Goal: Complete application form

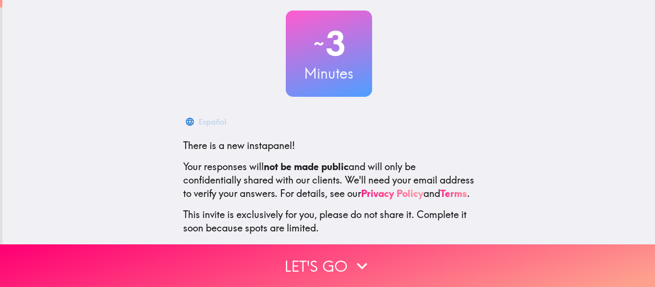
scroll to position [112, 0]
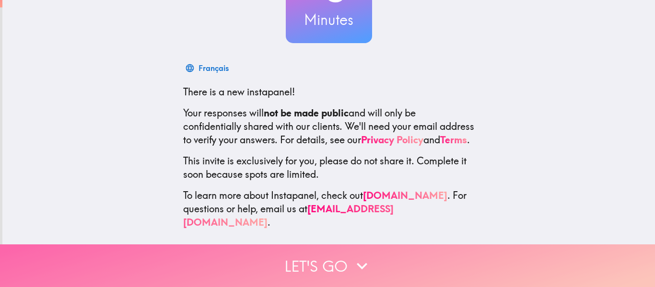
click at [322, 271] on button "Let's go" at bounding box center [327, 266] width 655 height 43
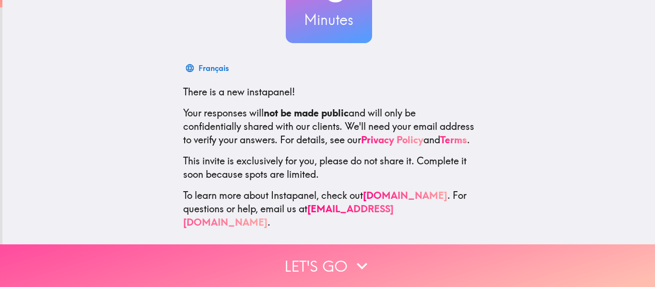
scroll to position [0, 0]
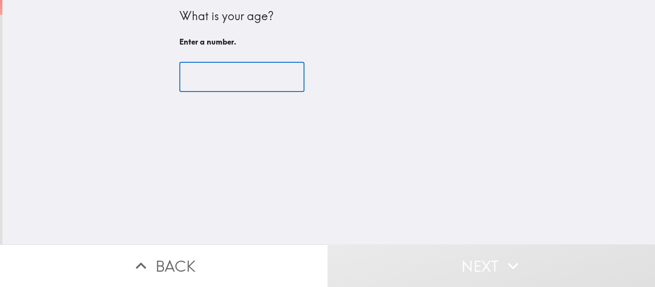
click at [244, 83] on input "number" at bounding box center [241, 77] width 125 height 30
type input "1"
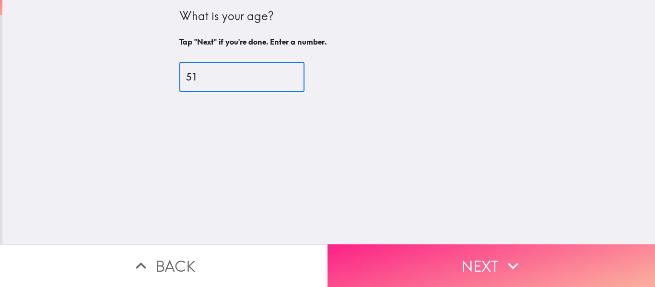
type input "51"
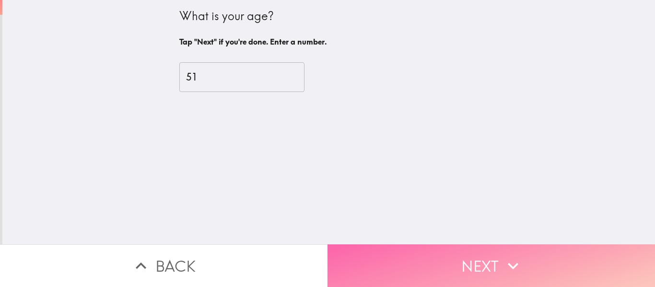
click at [479, 267] on button "Next" at bounding box center [492, 266] width 328 height 43
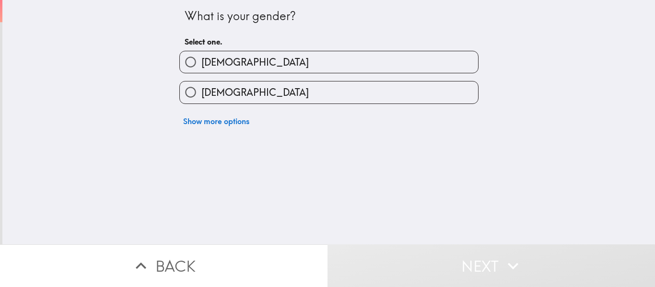
click at [222, 98] on span "[DEMOGRAPHIC_DATA]" at bounding box center [254, 92] width 107 height 13
click at [201, 98] on input "[DEMOGRAPHIC_DATA]" at bounding box center [191, 93] width 22 height 22
radio input "true"
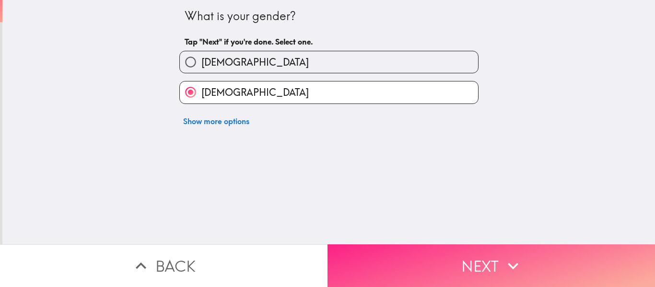
click at [424, 255] on button "Next" at bounding box center [492, 266] width 328 height 43
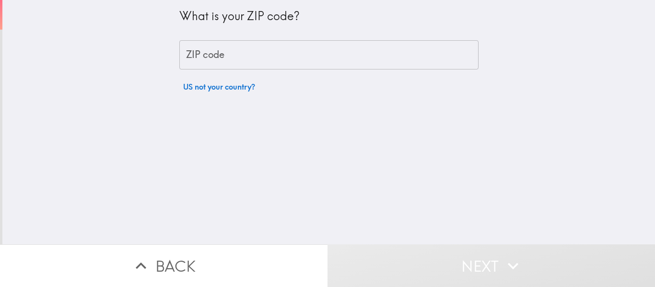
click at [239, 59] on input "ZIP code" at bounding box center [328, 55] width 299 height 30
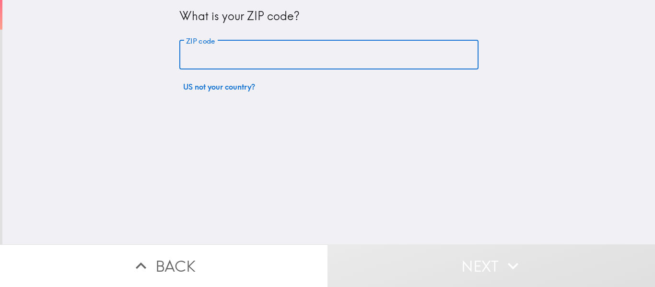
type input "01057"
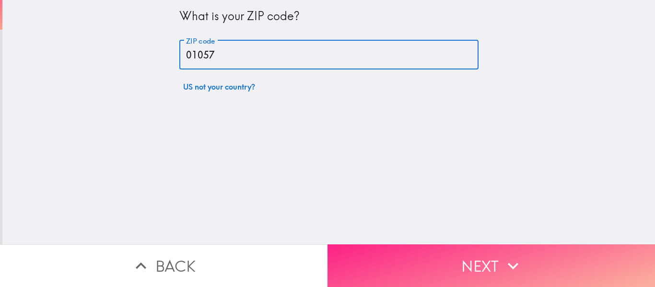
click at [496, 251] on button "Next" at bounding box center [492, 266] width 328 height 43
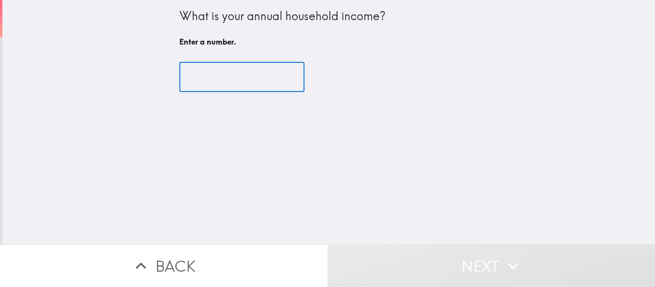
click at [229, 67] on input "number" at bounding box center [241, 77] width 125 height 30
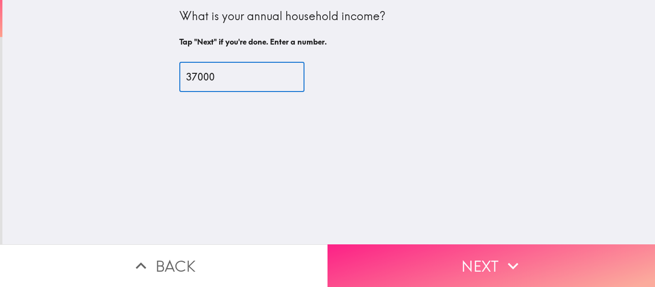
type input "37000"
click at [467, 269] on button "Next" at bounding box center [492, 266] width 328 height 43
